Goal: Task Accomplishment & Management: Complete application form

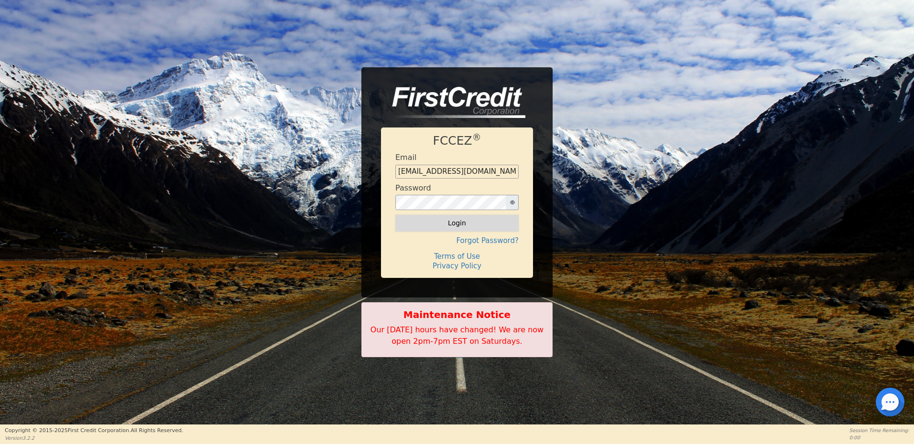
click at [451, 225] on button "Login" at bounding box center [456, 223] width 123 height 16
type input "[EMAIL_ADDRESS][DOMAIN_NAME]"
click at [447, 223] on button "Login" at bounding box center [456, 223] width 123 height 16
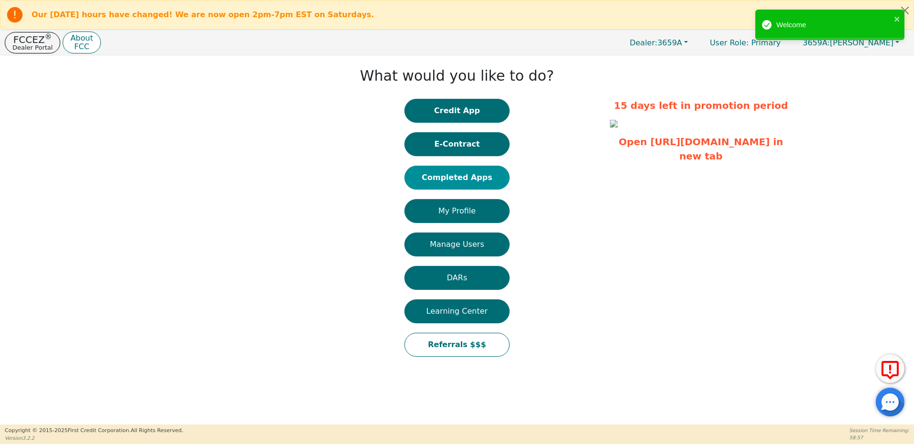
click at [459, 177] on button "Completed Apps" at bounding box center [456, 178] width 105 height 24
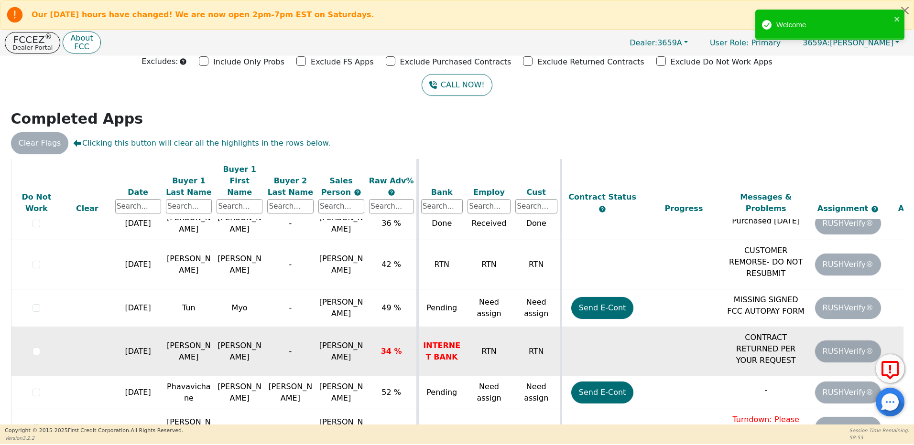
scroll to position [56, 0]
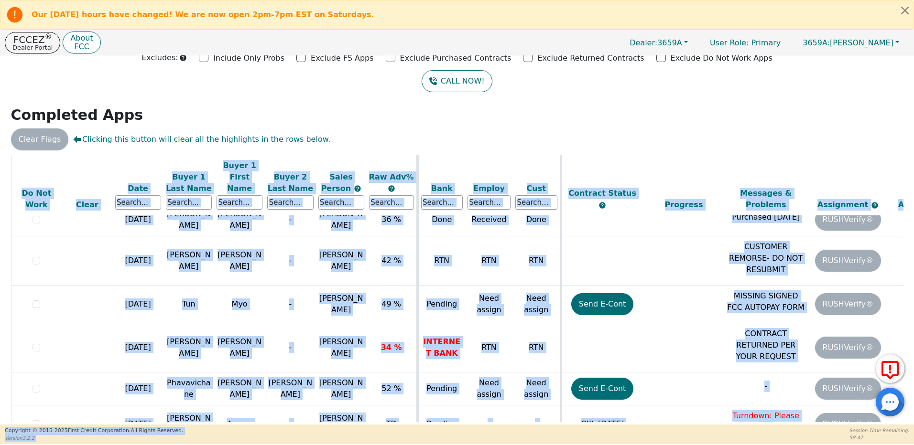
drag, startPoint x: 508, startPoint y: 422, endPoint x: 573, endPoint y: 432, distance: 65.6
click at [573, 432] on div "Our [DATE] hours have changed! We are now open 2pm-7pm EST on Saturdays. FCCEZ …" at bounding box center [457, 222] width 914 height 444
drag, startPoint x: 573, startPoint y: 432, endPoint x: 532, endPoint y: 413, distance: 44.1
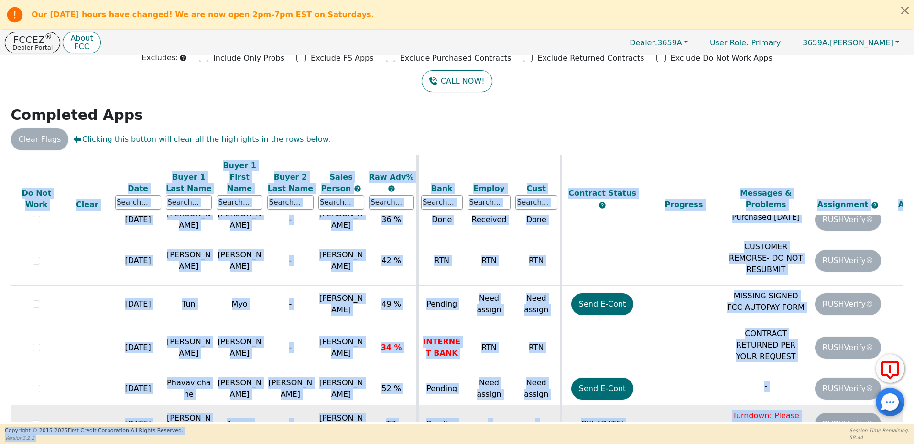
drag, startPoint x: 544, startPoint y: 396, endPoint x: 542, endPoint y: 387, distance: 9.3
click at [542, 406] on td "-" at bounding box center [537, 425] width 48 height 38
click at [538, 406] on td "-" at bounding box center [537, 425] width 48 height 38
click at [536, 406] on td "-" at bounding box center [537, 425] width 48 height 38
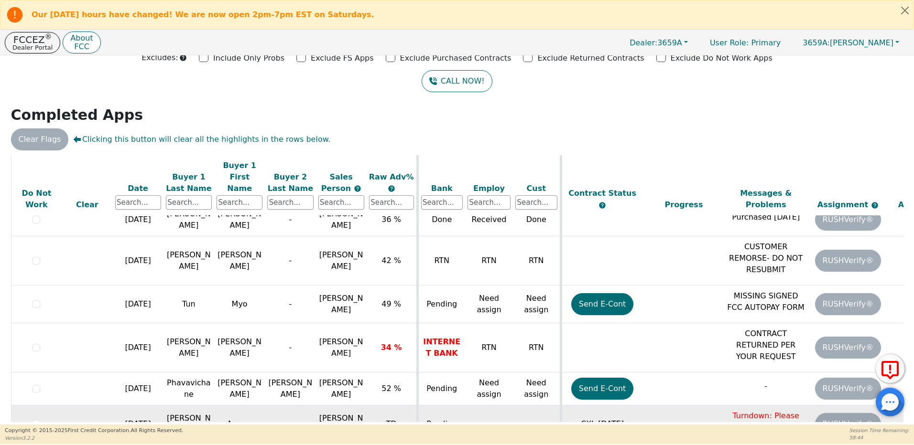
click at [536, 406] on td "-" at bounding box center [537, 425] width 48 height 38
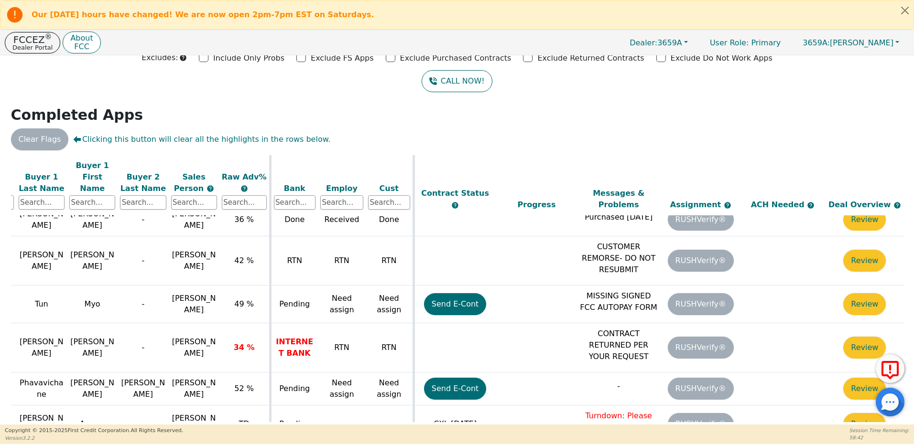
scroll to position [1037, 156]
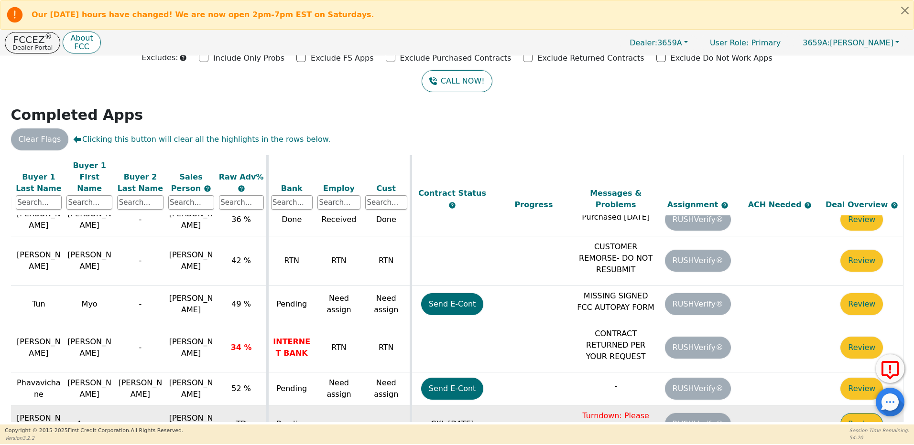
click at [859, 413] on button "Review" at bounding box center [861, 424] width 43 height 22
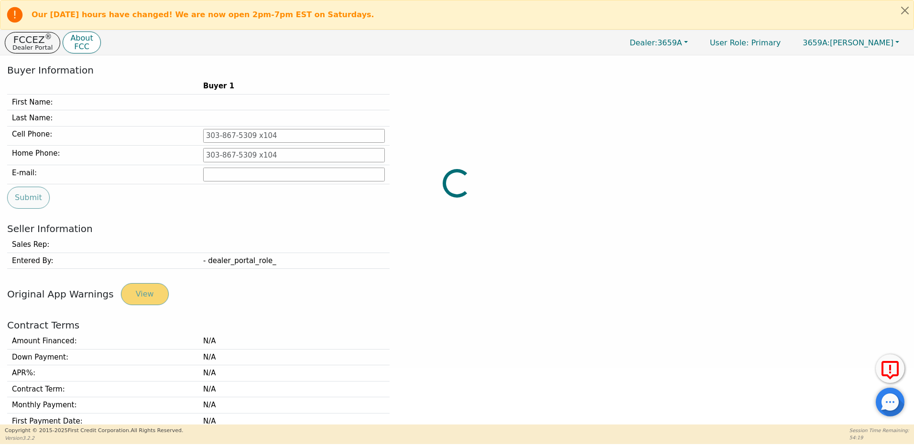
type input "[PHONE_NUMBER]"
type input "[EMAIL_ADDRESS][DOMAIN_NAME]"
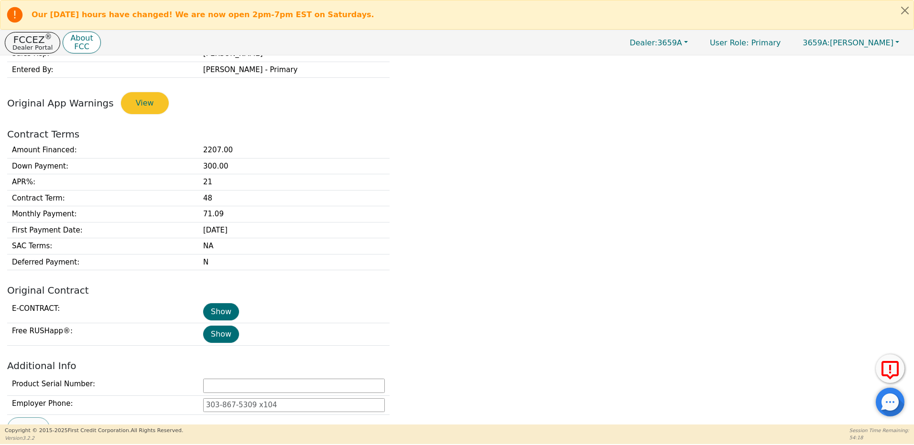
scroll to position [391, 0]
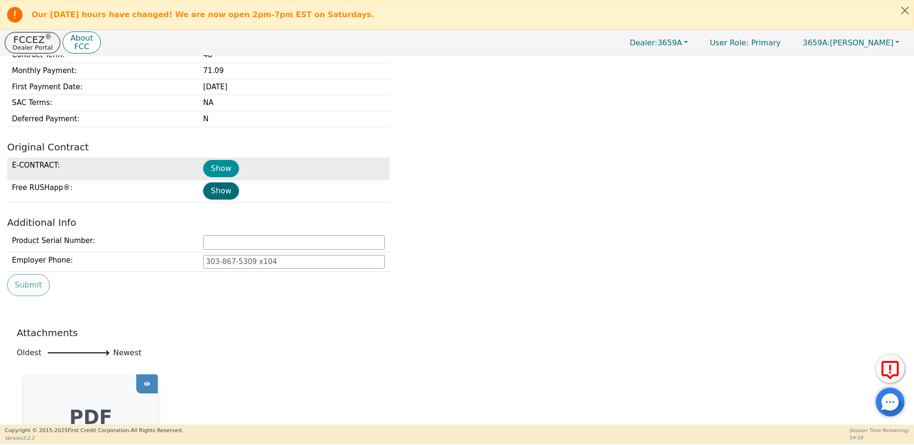
click at [222, 169] on button "Show" at bounding box center [221, 168] width 36 height 17
